Goal: Information Seeking & Learning: Learn about a topic

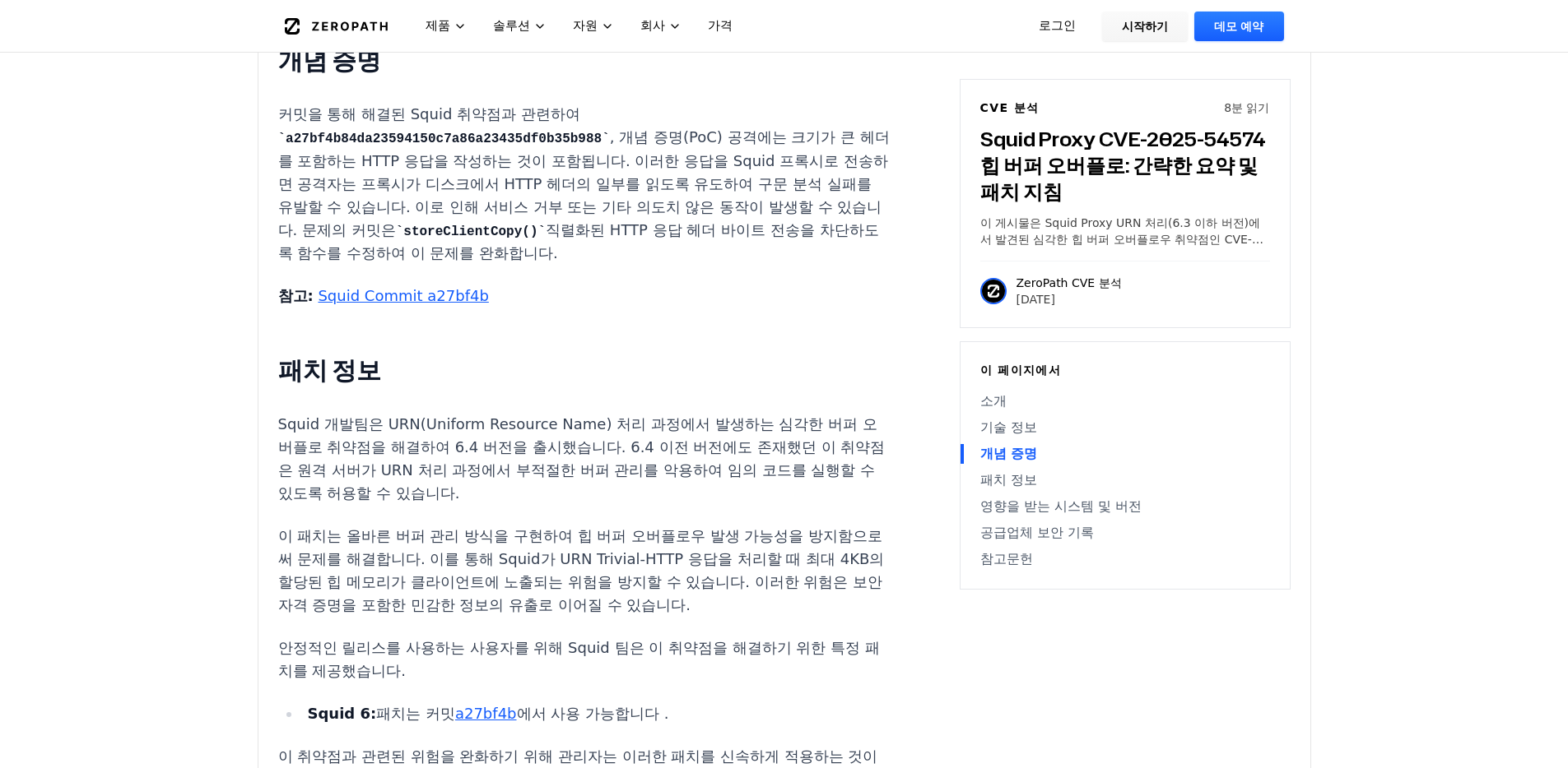
scroll to position [1566, 0]
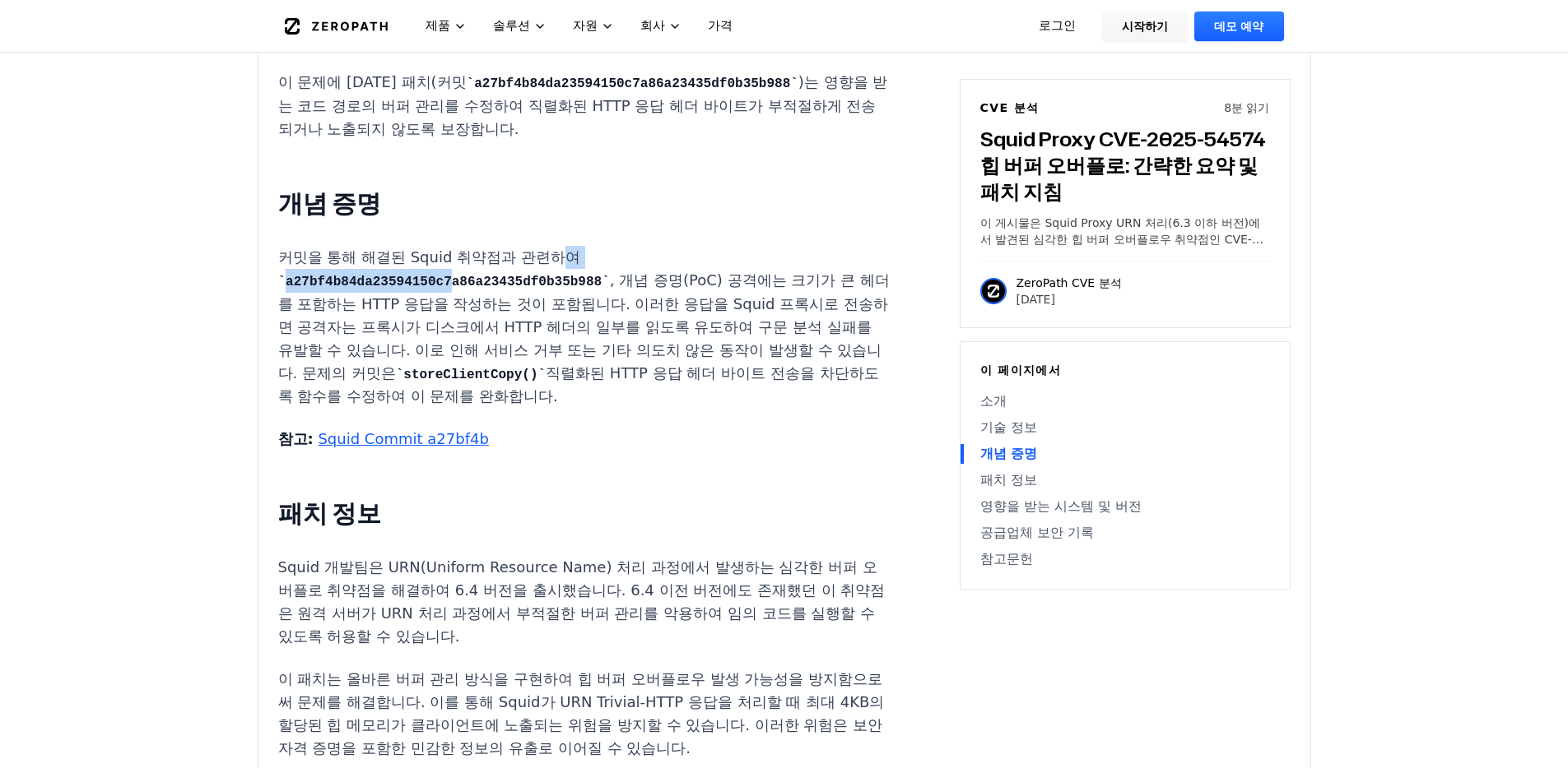
drag, startPoint x: 548, startPoint y: 200, endPoint x: 722, endPoint y: 202, distance: 174.0
click at [718, 246] on p "커밋을 통해 해결된 Squid 취약점과 관련하여 a27bf4b84da23594150c7a86a23435df0b35b988 , 개념 증명(PoC…" at bounding box center [584, 327] width 613 height 162
click at [610, 275] on code "a27bf4b84da23594150c7a86a23435df0b35b988" at bounding box center [443, 283] width 332 height 15
click at [507, 271] on font ", 개념 증명(PoC) 공격에는 크기가 큰 헤더를 포함하는 HTTP 응답을 작성하는 것이 포함됩니다. 이러한 응답을 Squid 프록시로 전송하…" at bounding box center [583, 326] width 612 height 110
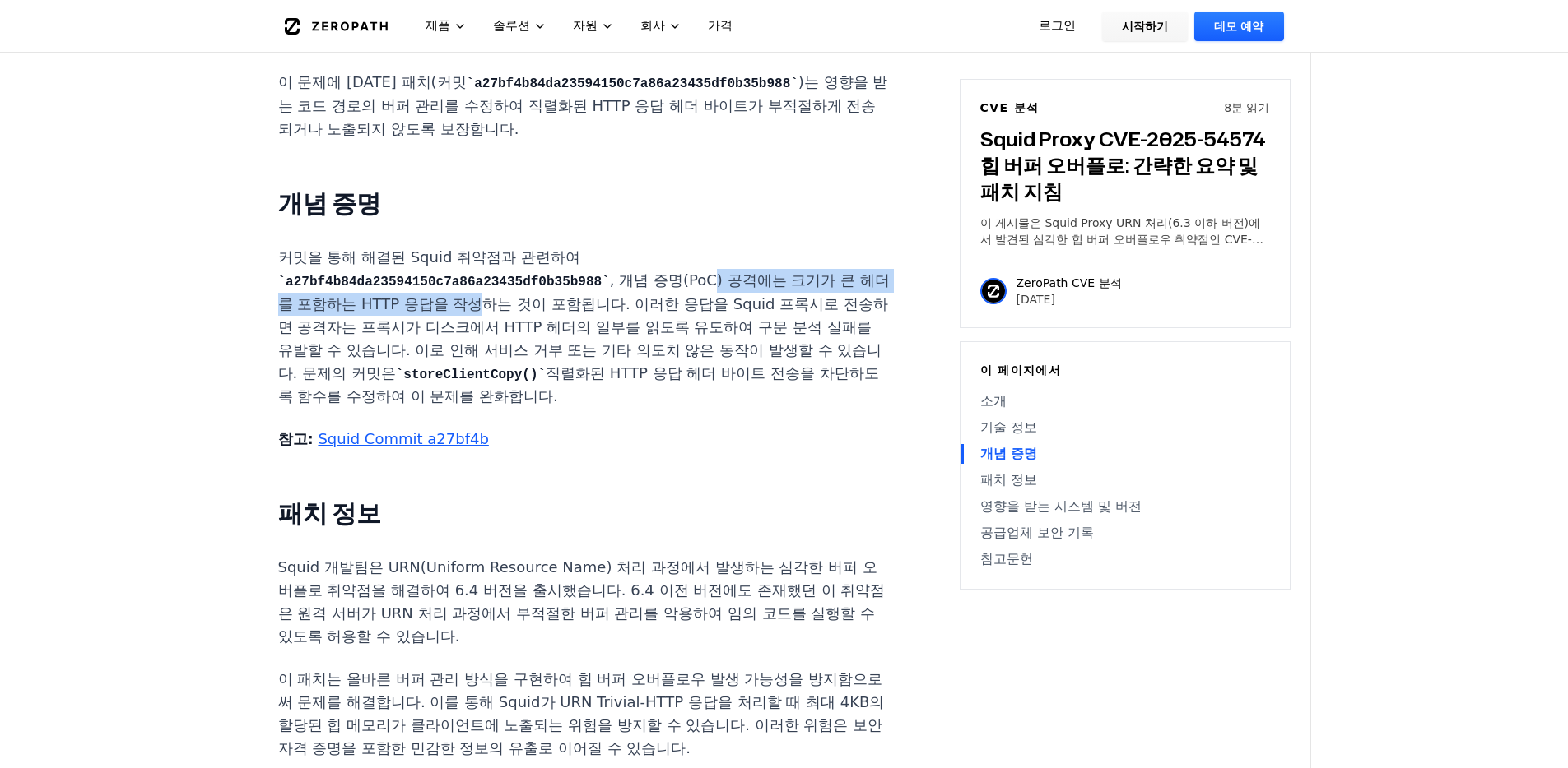
drag, startPoint x: 367, startPoint y: 231, endPoint x: 717, endPoint y: 240, distance: 350.1
click at [717, 246] on p "커밋을 통해 해결된 Squid 취약점과 관련하여 a27bf4b84da23594150c7a86a23435df0b35b988 , 개념 증명(PoC…" at bounding box center [584, 327] width 613 height 162
click at [727, 271] on font ", 개념 증명(PoC) 공격에는 크기가 큰 헤더를 포함하는 HTTP 응답을 작성하는 것이 포함됩니다. 이러한 응답을 Squid 프록시로 전송하…" at bounding box center [583, 326] width 612 height 110
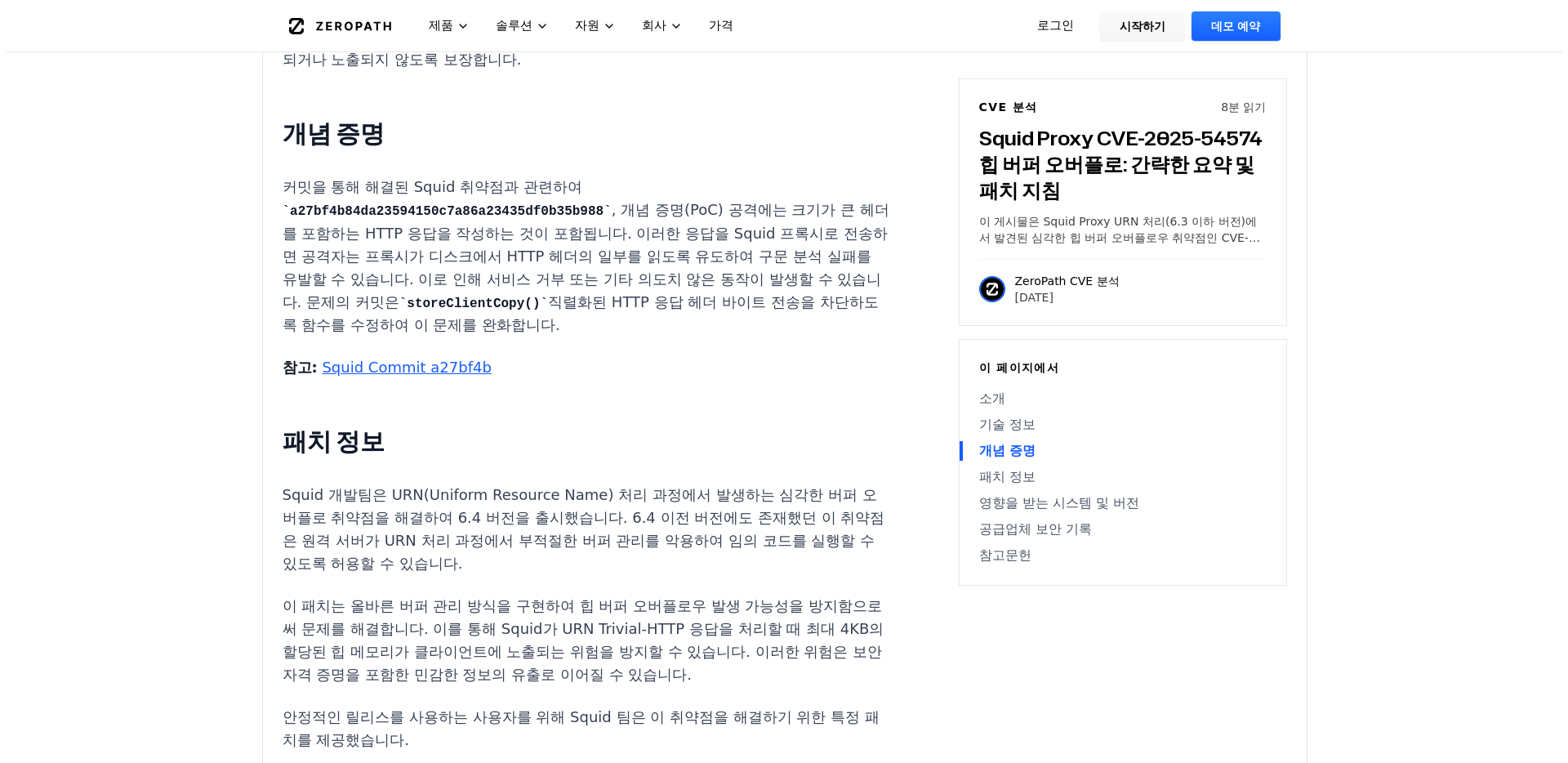
scroll to position [0, 0]
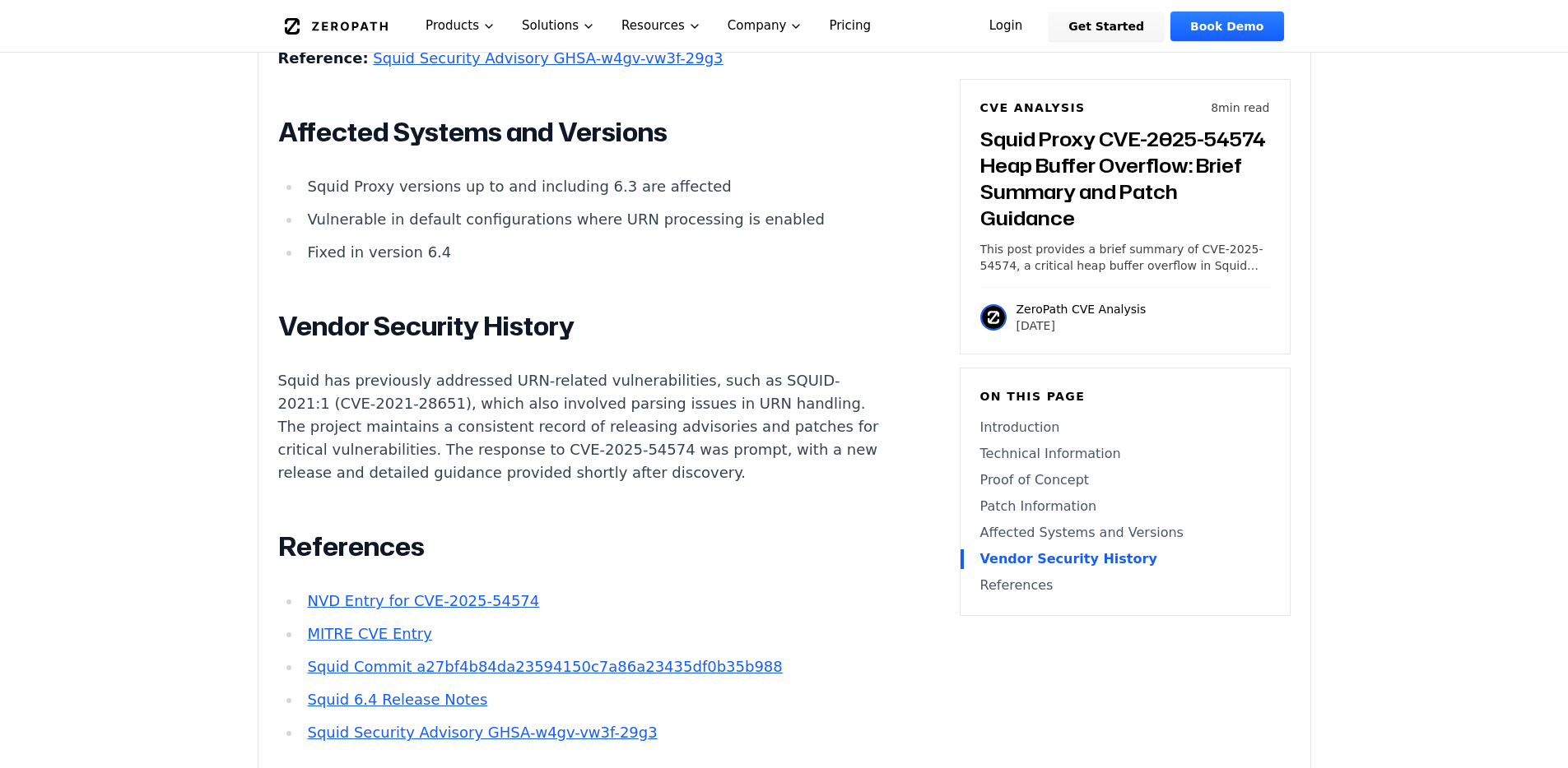
scroll to position [2550, 0]
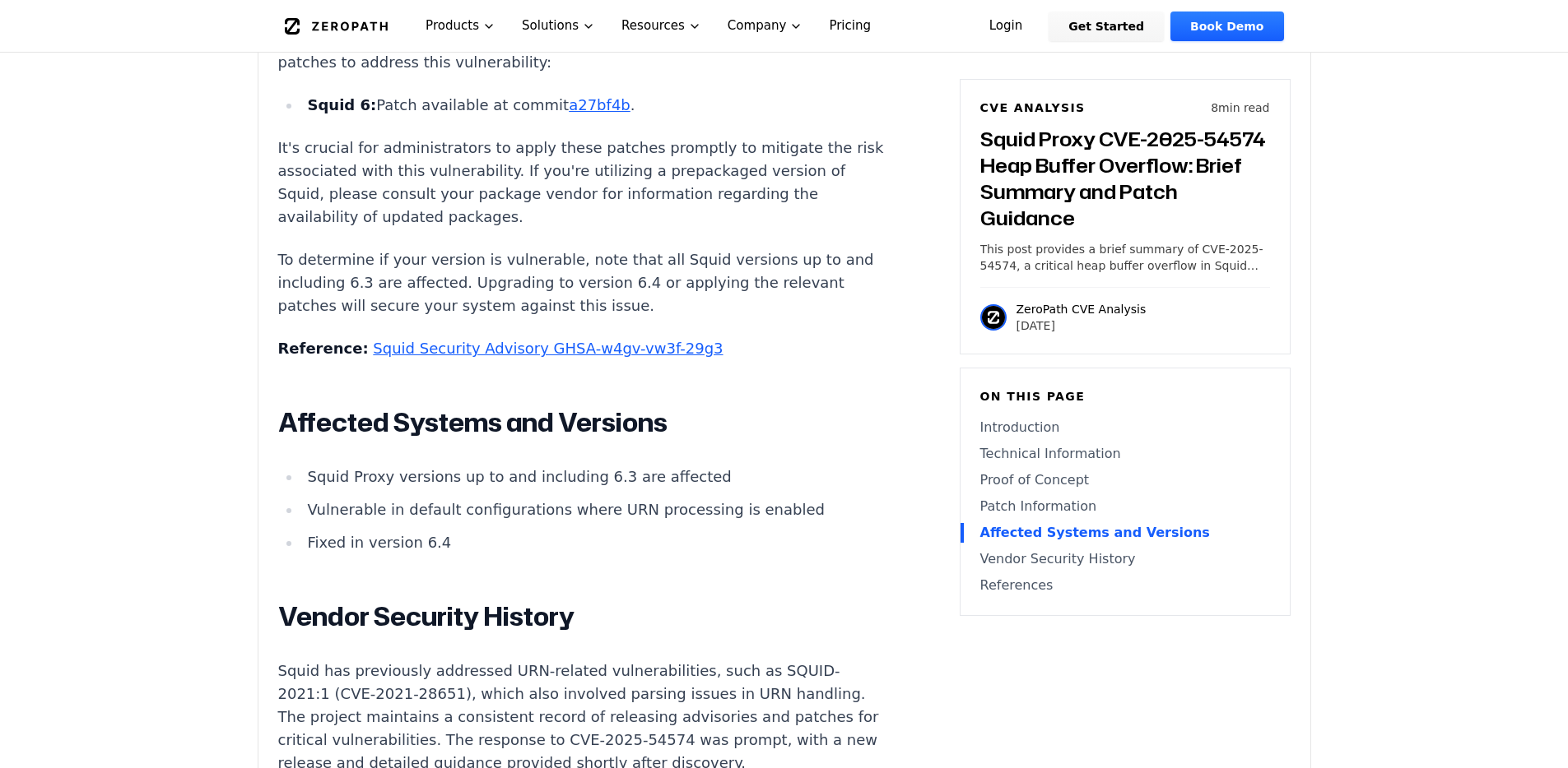
click at [789, 601] on h2 "Vendor Security History" at bounding box center [584, 617] width 613 height 33
